Goal: Navigation & Orientation: Find specific page/section

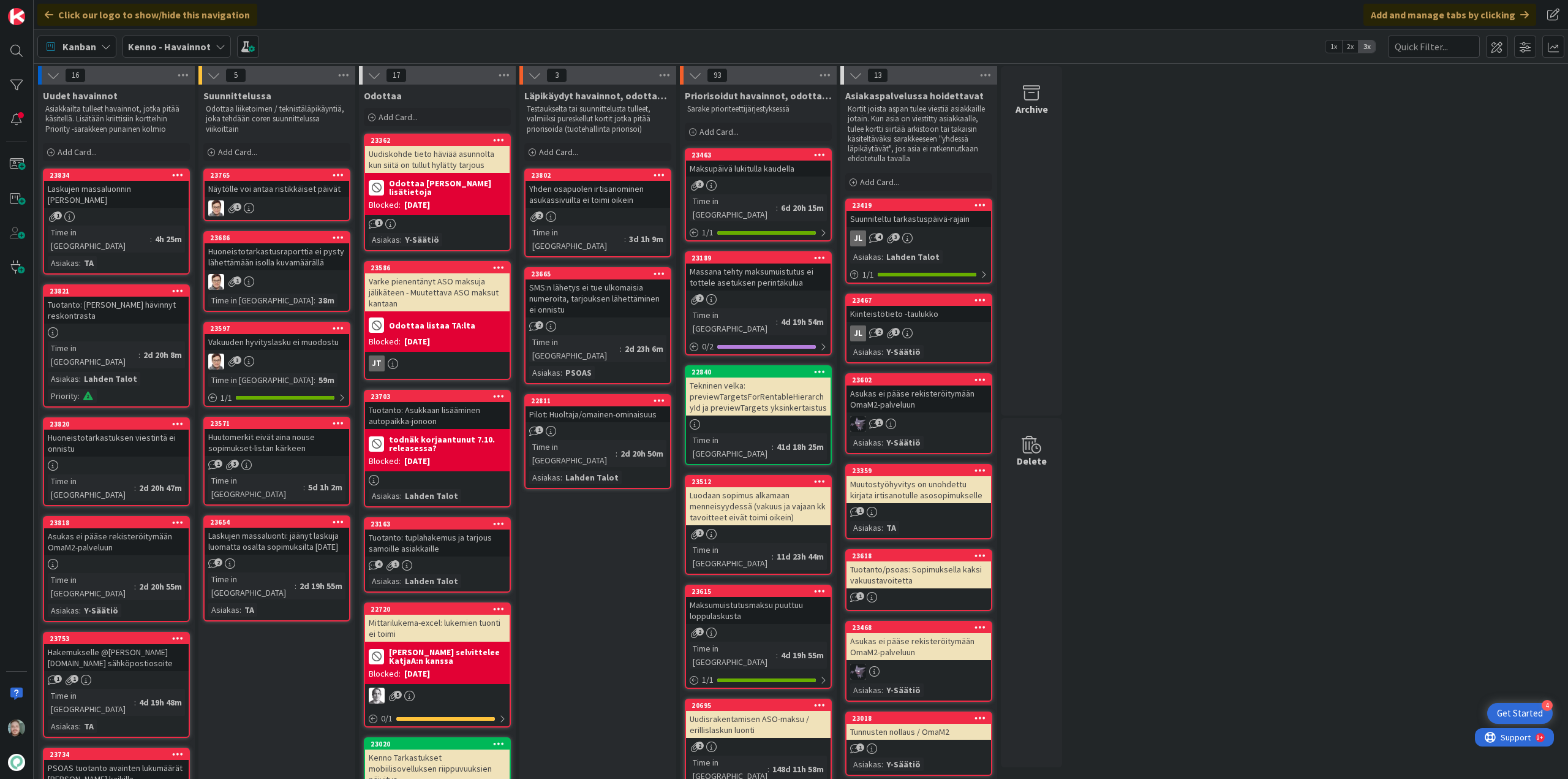
scroll to position [1103, 0]
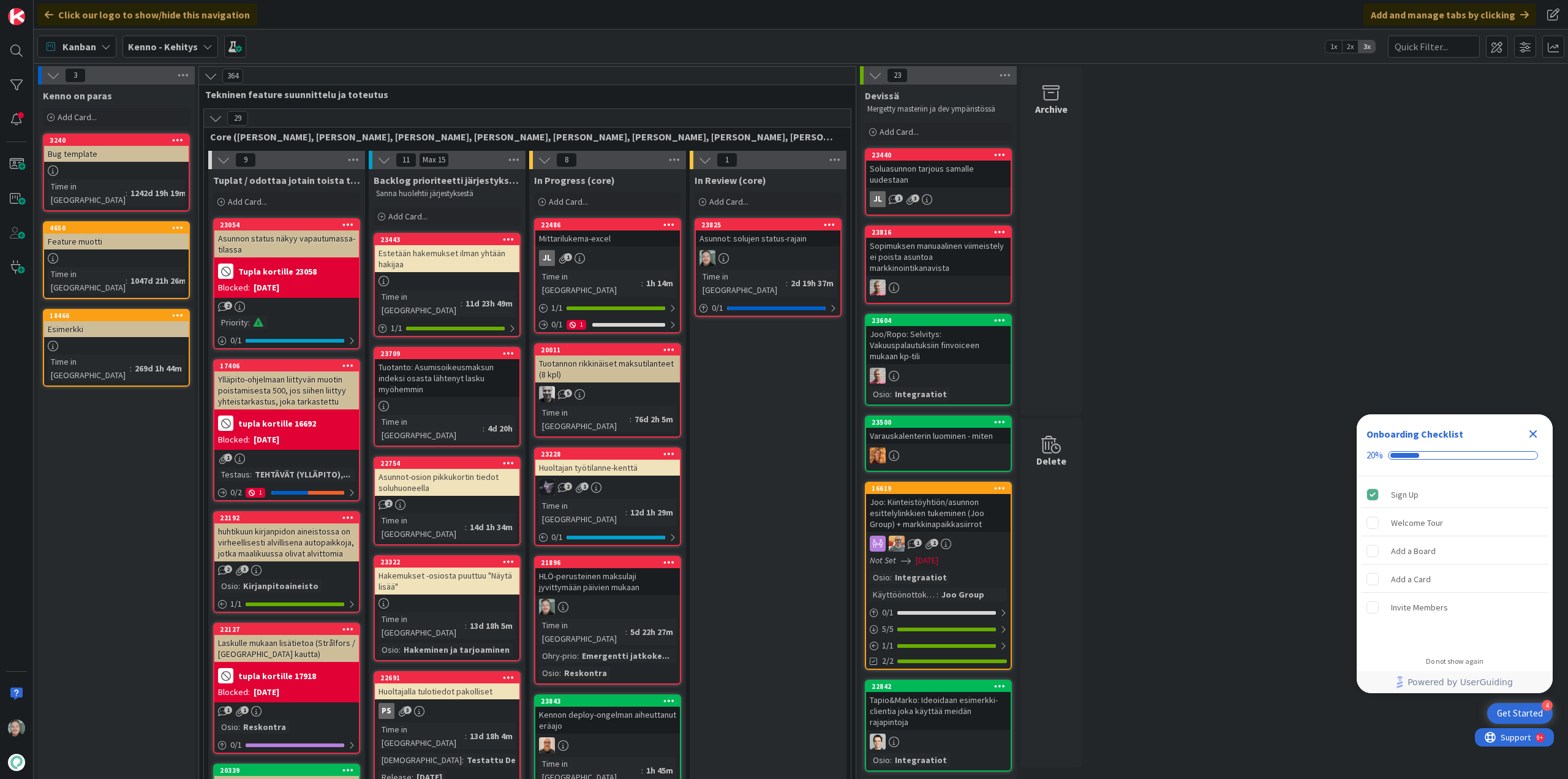
scroll to position [429, 0]
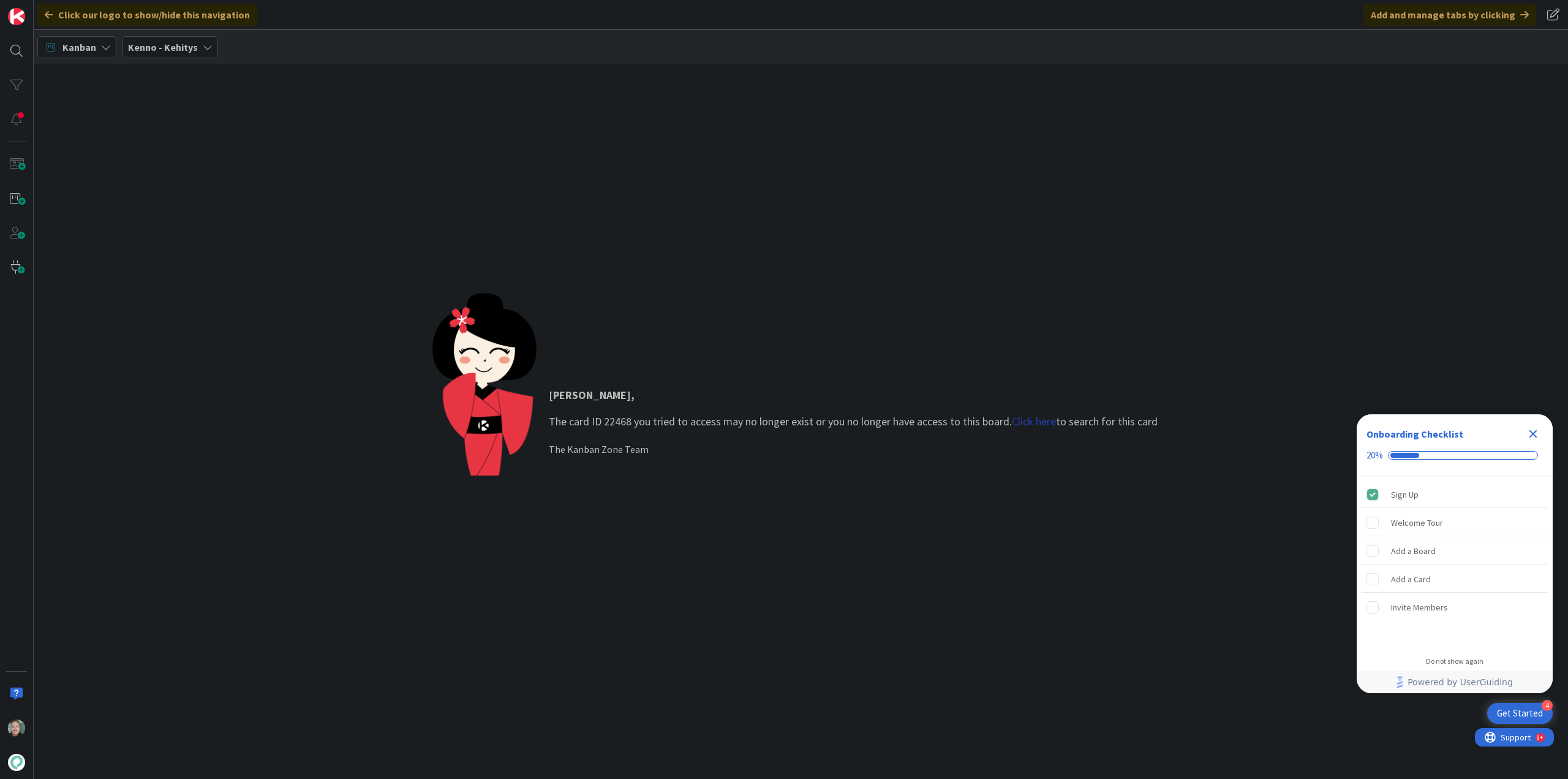
click at [1029, 420] on link "Click here" at bounding box center [1034, 421] width 44 height 14
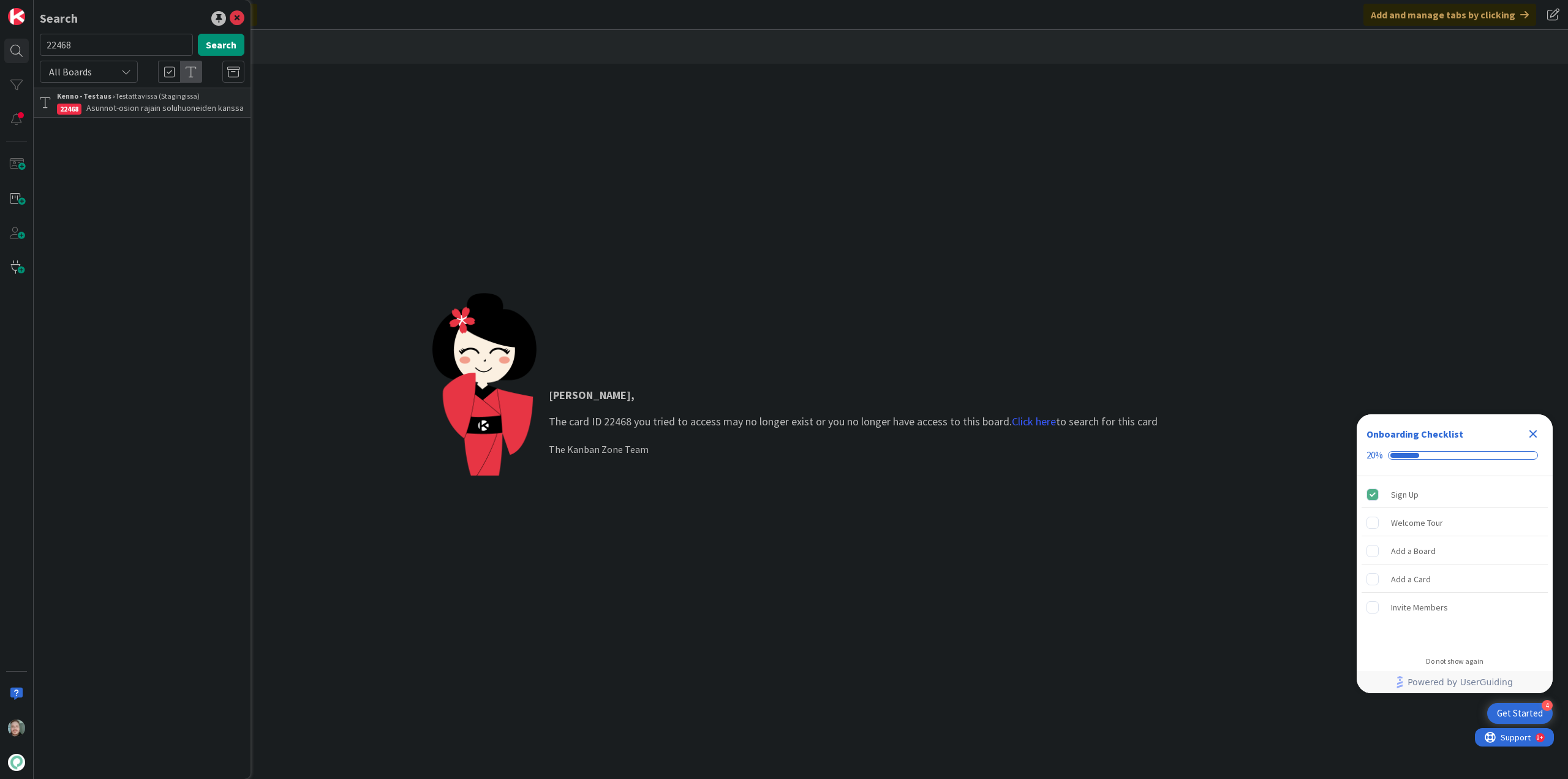
click at [151, 110] on span "Asunnot-osion rajain soluhuoneiden kanssa" at bounding box center [165, 108] width 158 height 11
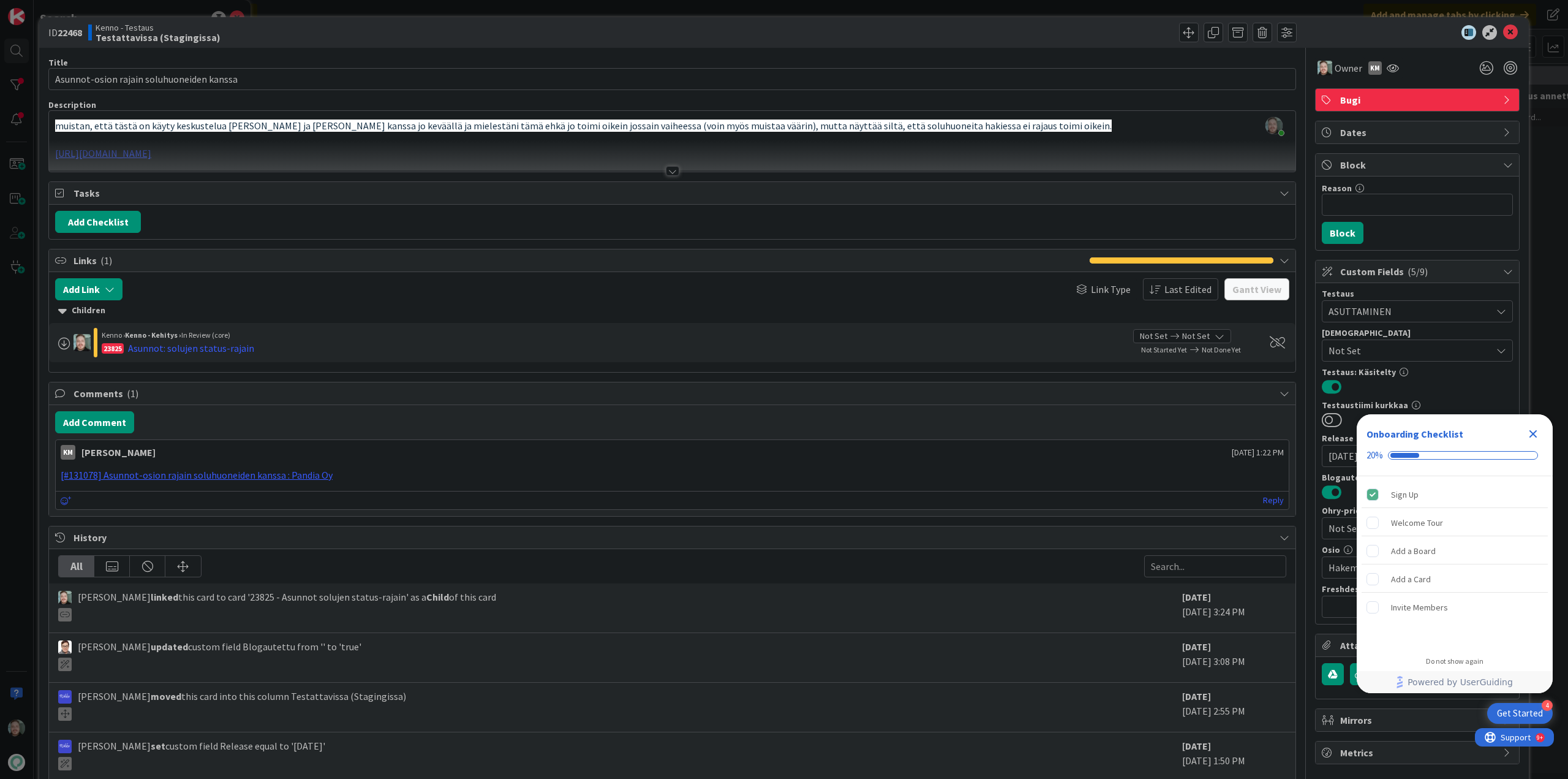
click at [1532, 432] on icon "Close Checklist" at bounding box center [1533, 434] width 8 height 8
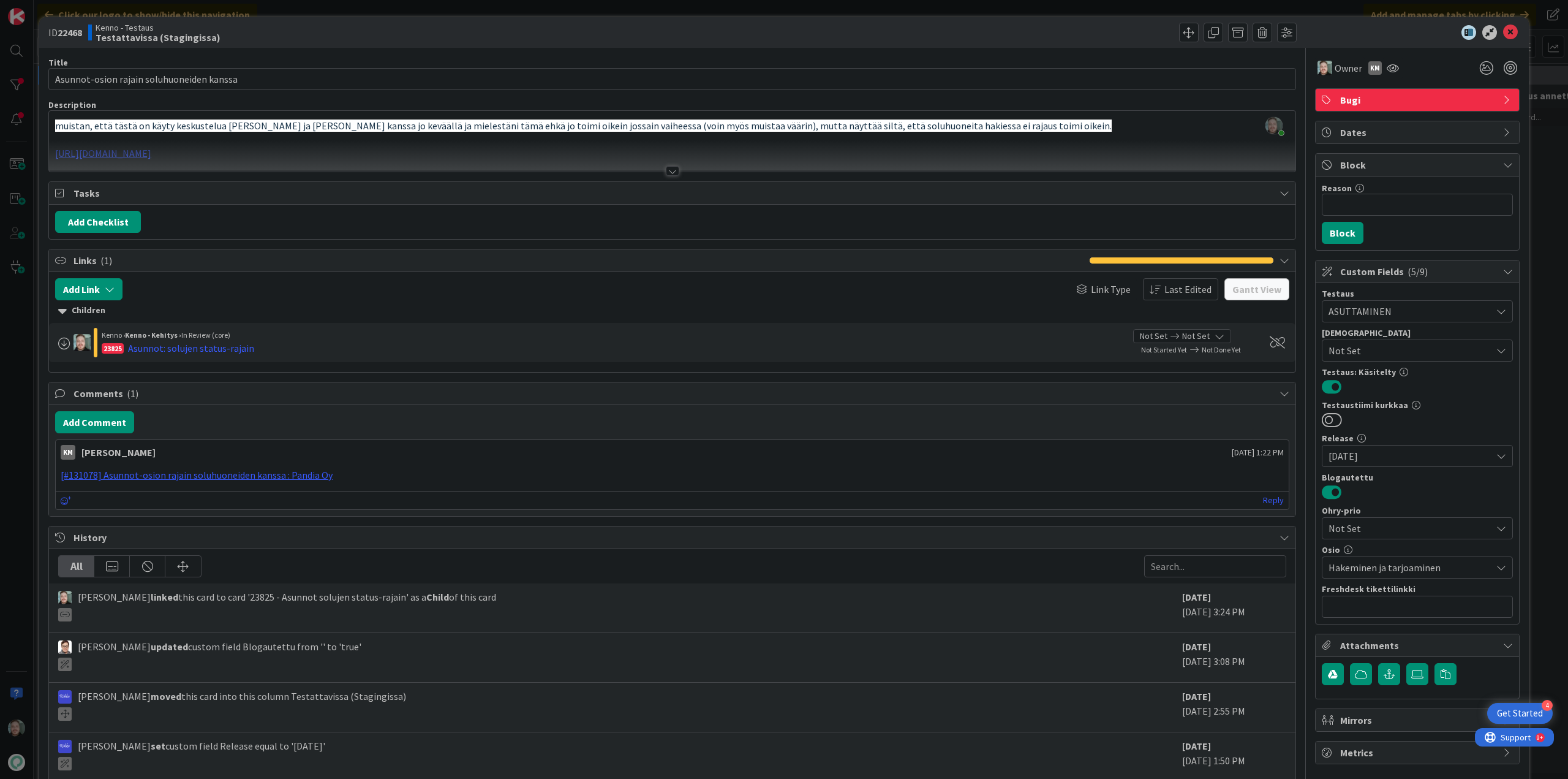
click at [669, 174] on div at bounding box center [672, 171] width 14 height 10
